Goal: Task Accomplishment & Management: Manage account settings

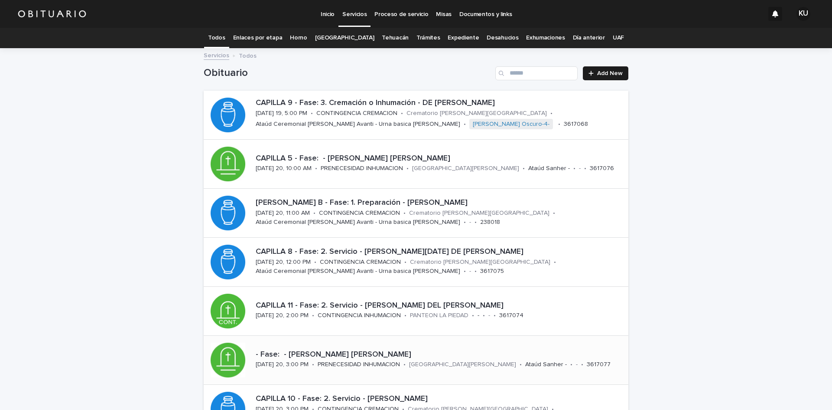
click at [456, 348] on div "- Fase: - [PERSON_NAME] [PERSON_NAME]" at bounding box center [440, 353] width 369 height 11
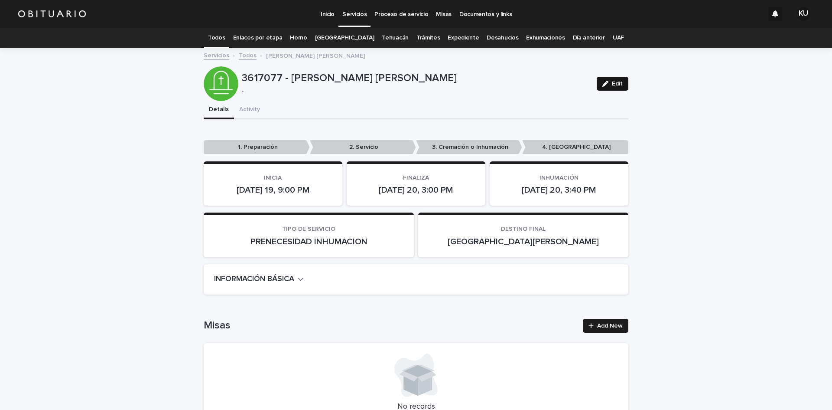
click at [612, 82] on span "Edit" at bounding box center [617, 84] width 11 height 6
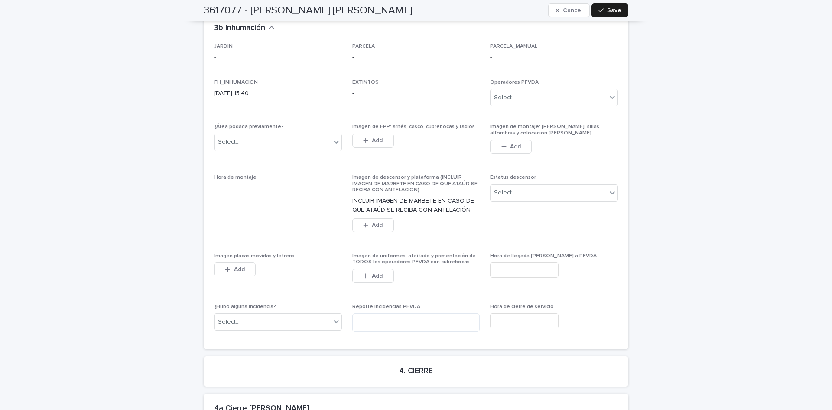
scroll to position [2072, 0]
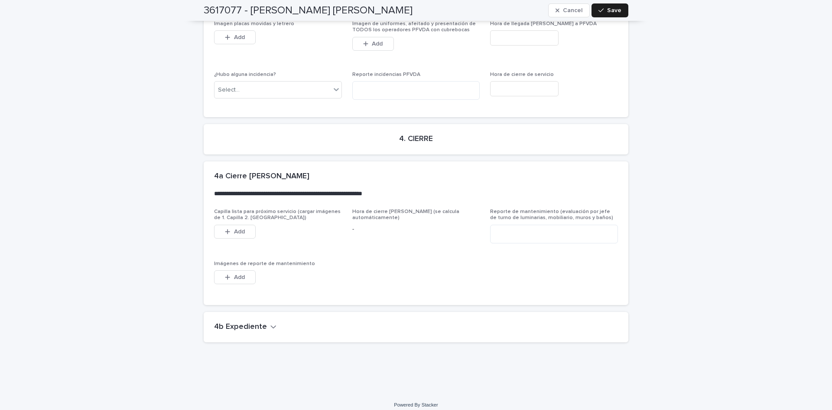
click at [270, 322] on icon "button" at bounding box center [273, 326] width 6 height 8
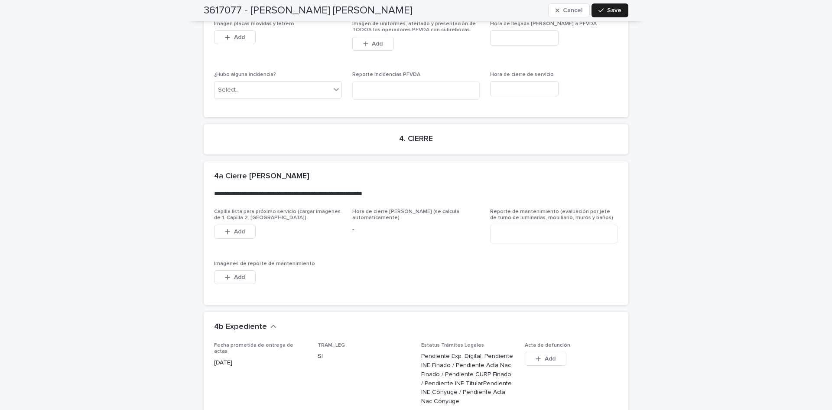
scroll to position [2382, 0]
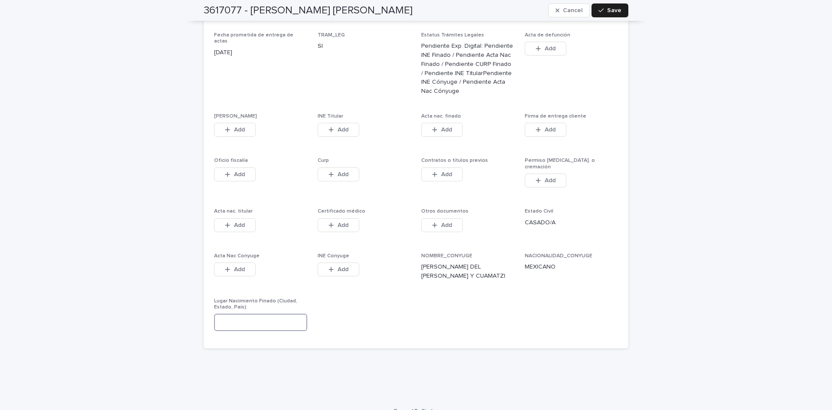
click at [283, 314] on input at bounding box center [260, 321] width 93 height 17
type input "*******"
click at [601, 9] on icon "button" at bounding box center [600, 11] width 5 height 4
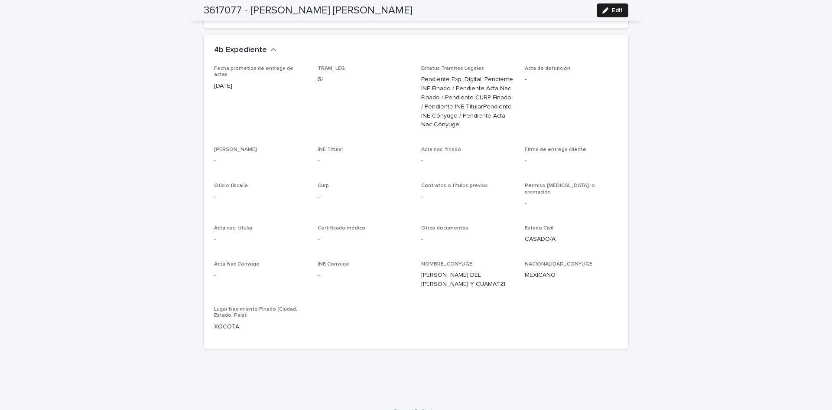
scroll to position [0, 0]
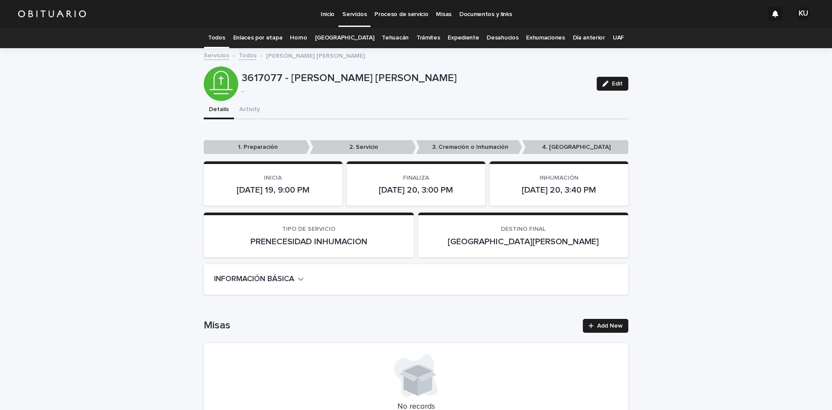
click at [361, 14] on p "Servicios" at bounding box center [354, 9] width 24 height 18
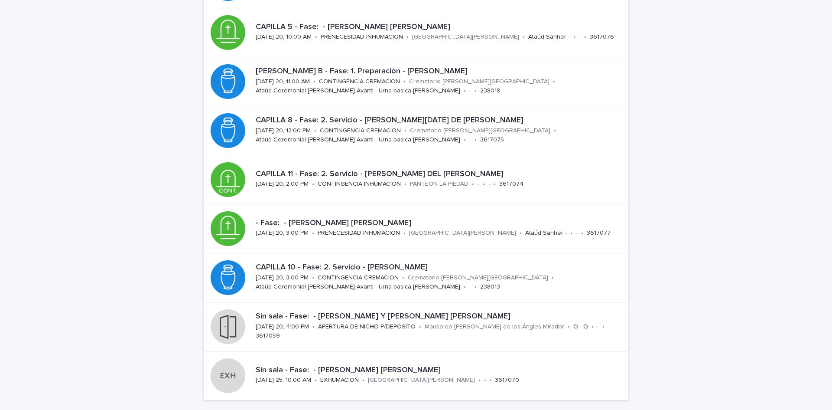
scroll to position [137, 0]
